Goal: Task Accomplishment & Management: Use online tool/utility

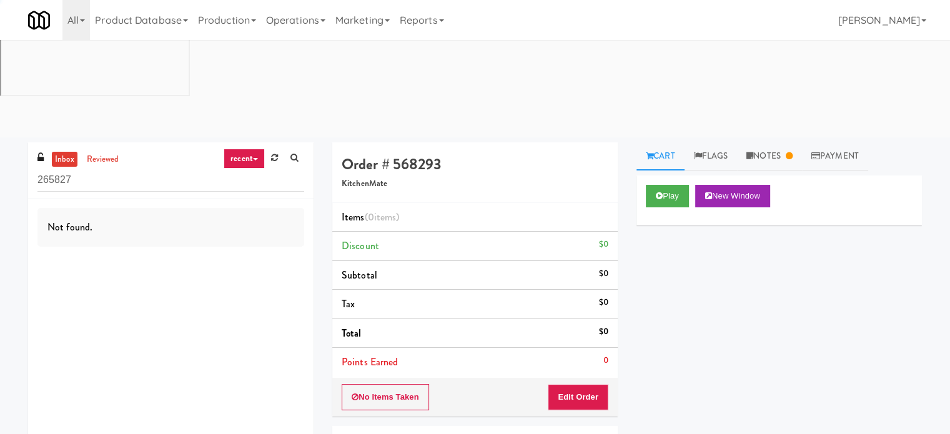
click at [260, 149] on link "recent" at bounding box center [244, 159] width 41 height 20
click at [296, 17] on link "Operations" at bounding box center [295, 20] width 69 height 40
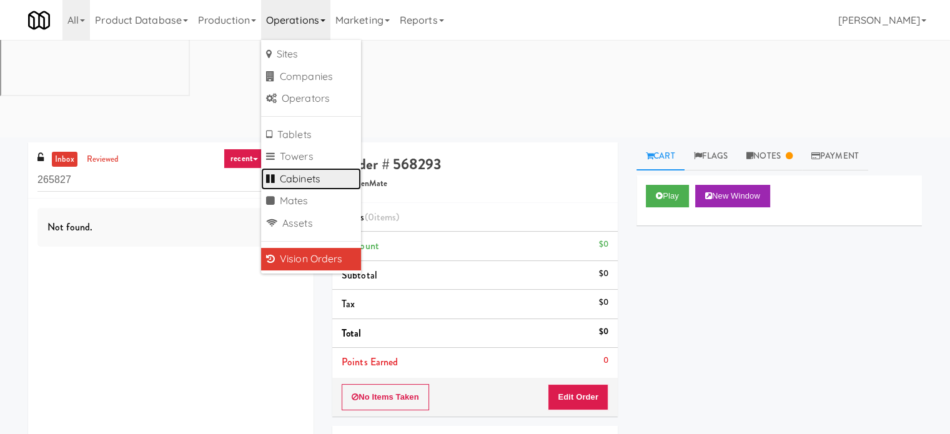
click at [301, 180] on link "Cabinets" at bounding box center [311, 179] width 100 height 22
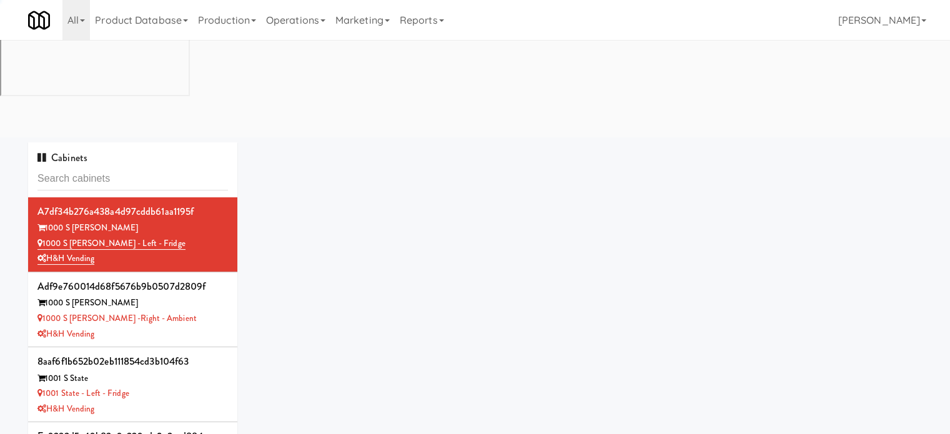
click at [181, 167] on input "text" at bounding box center [132, 178] width 191 height 23
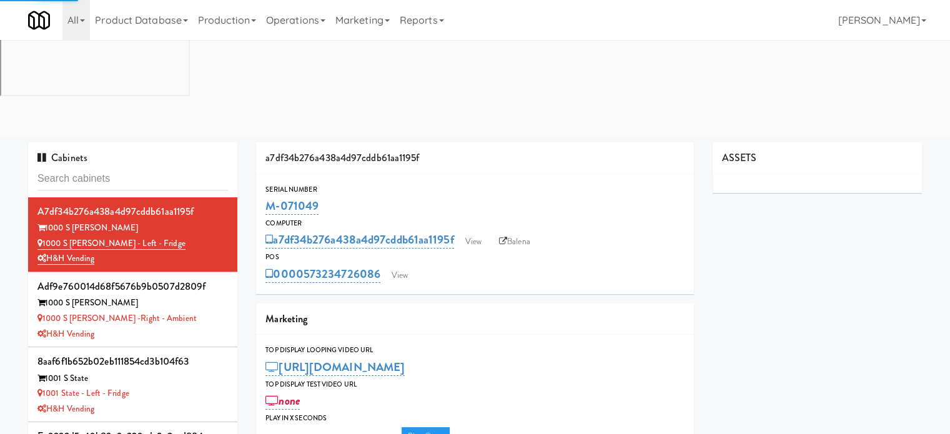
type input "2200 Progress - Left - Fridge"
type input "3"
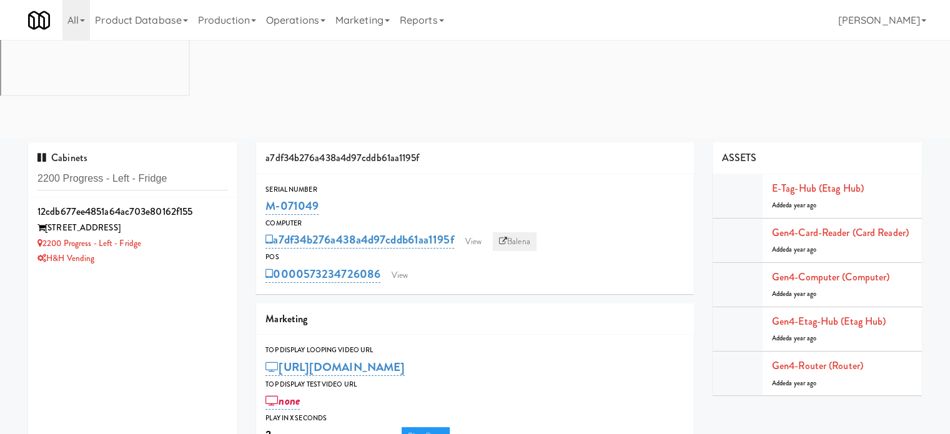
type input "2200 Progress - Left - Fridge"
click at [526, 232] on link "Balena" at bounding box center [515, 241] width 44 height 19
click at [176, 236] on div "2200 Progress - Left - Fridge" at bounding box center [132, 244] width 191 height 16
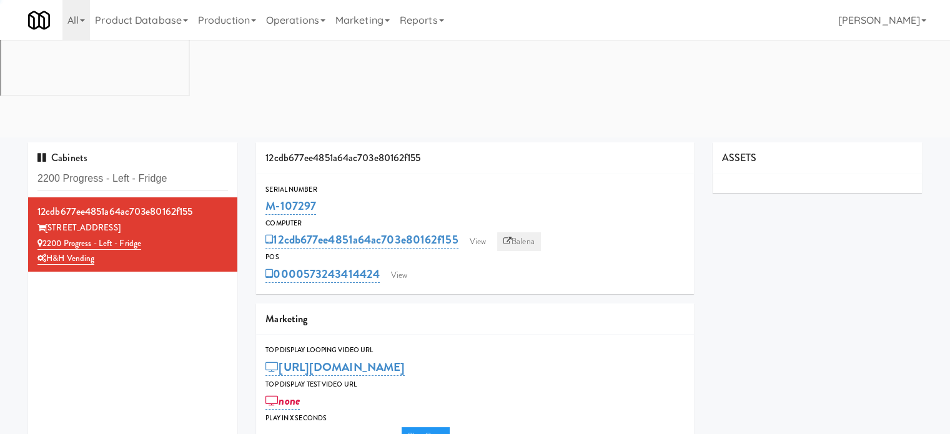
type input "3"
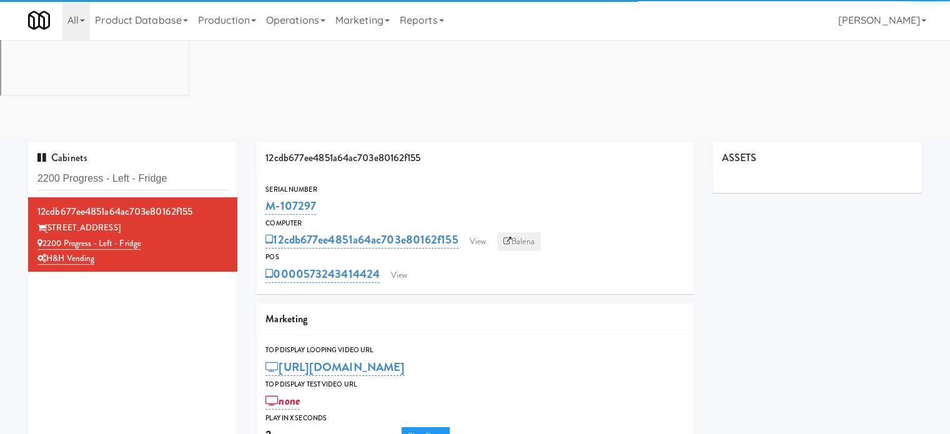
click at [522, 232] on link "Balena" at bounding box center [519, 241] width 44 height 19
